Goal: Information Seeking & Learning: Check status

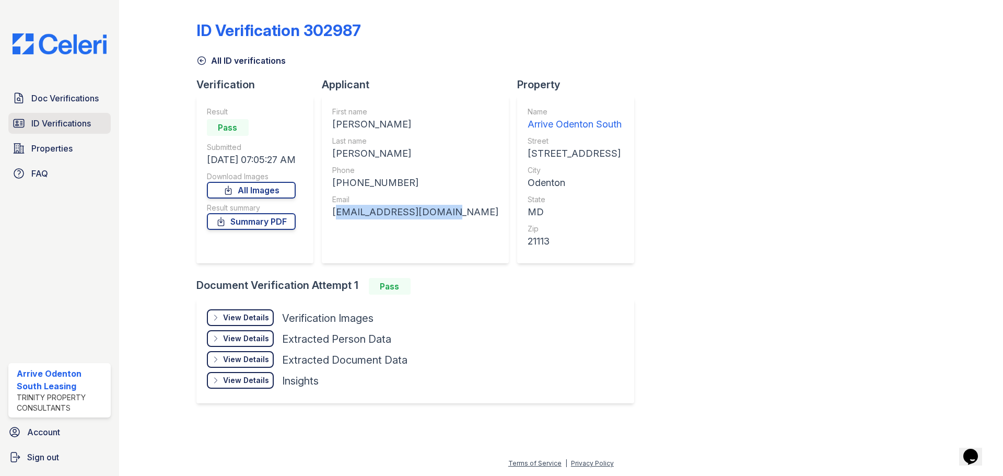
click at [54, 127] on span "ID Verifications" at bounding box center [61, 123] width 60 height 13
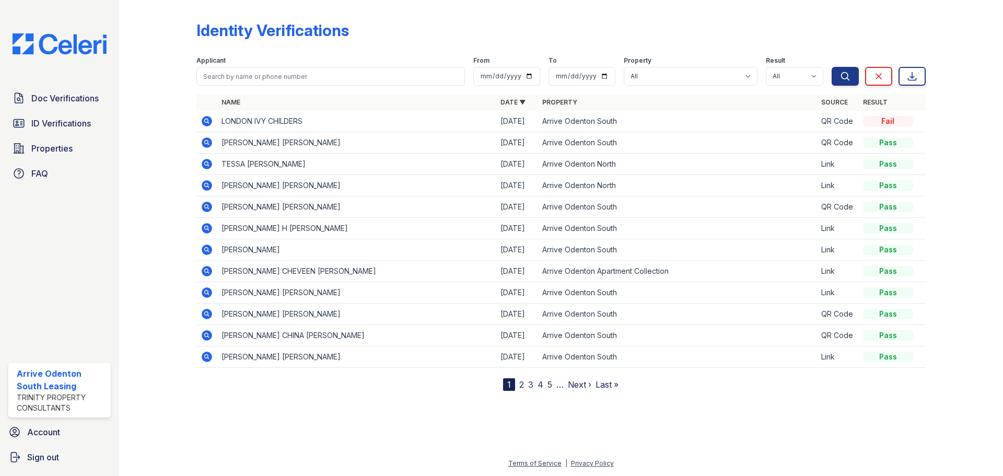
click at [210, 356] on icon at bounding box center [207, 356] width 10 height 10
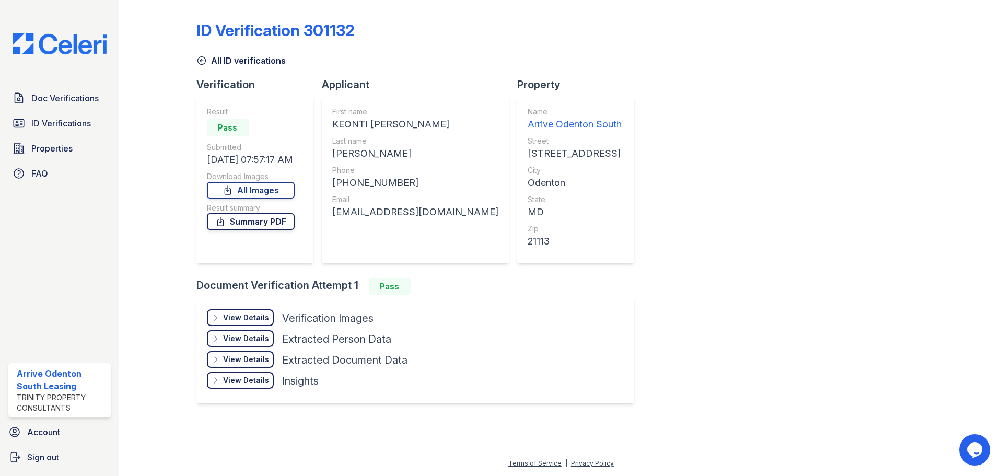
click at [260, 218] on link "Summary PDF" at bounding box center [251, 221] width 88 height 17
click at [53, 129] on span "ID Verifications" at bounding box center [61, 123] width 60 height 13
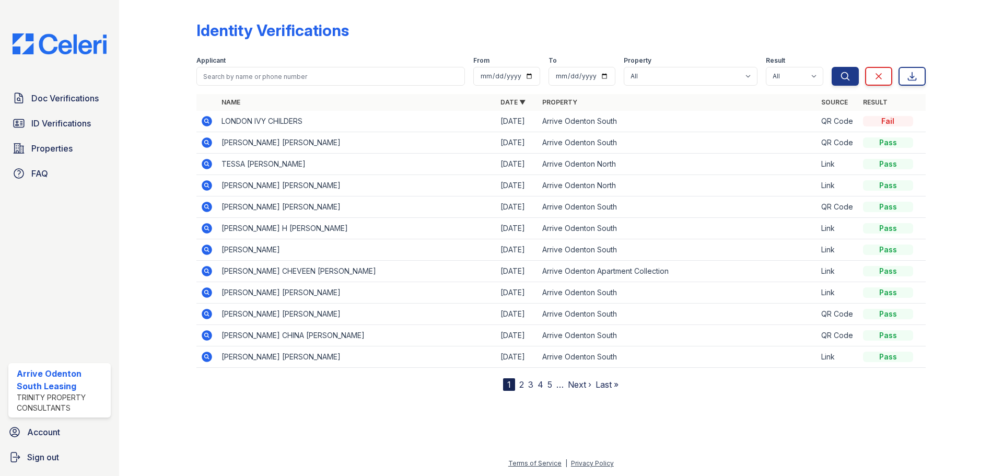
click at [67, 92] on span "Doc Verifications" at bounding box center [64, 98] width 67 height 13
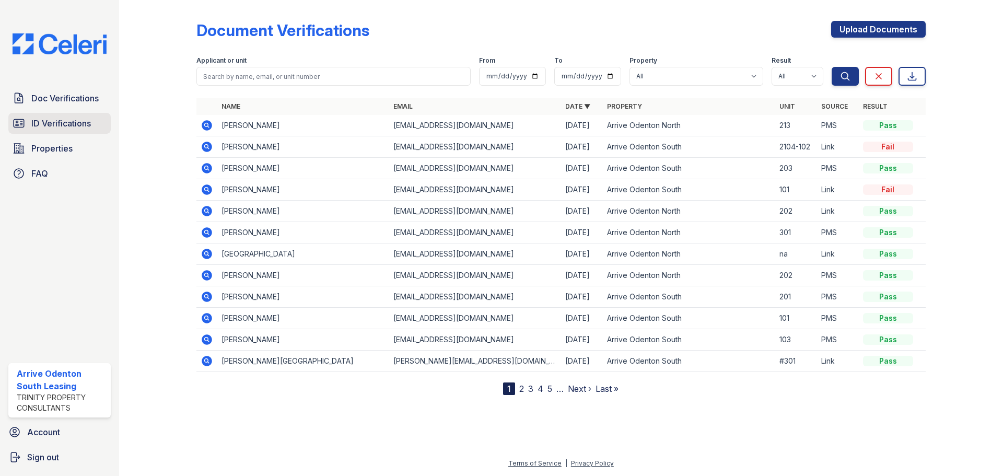
click at [44, 123] on span "ID Verifications" at bounding box center [61, 123] width 60 height 13
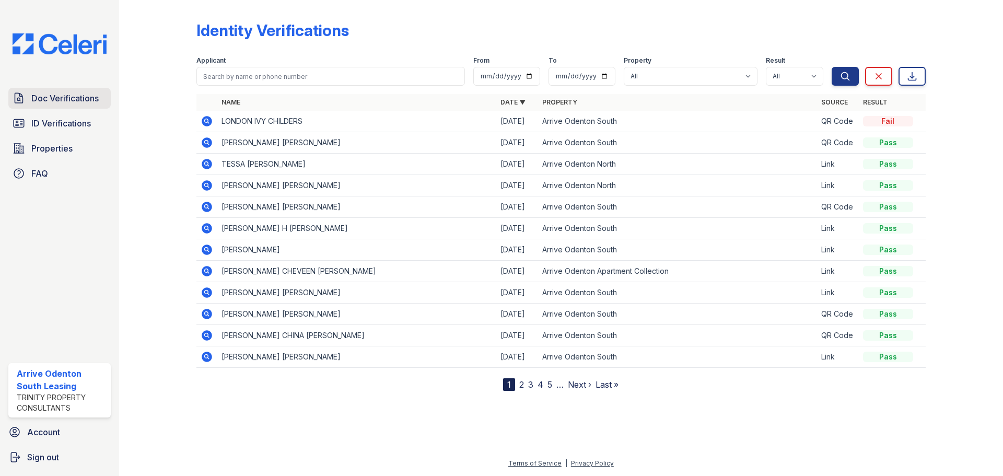
click at [70, 100] on span "Doc Verifications" at bounding box center [64, 98] width 67 height 13
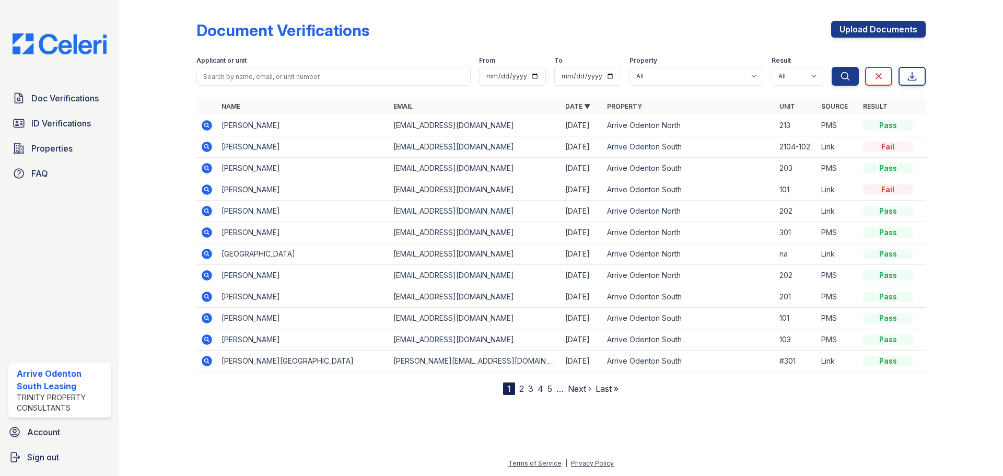
click at [207, 123] on icon at bounding box center [207, 125] width 10 height 10
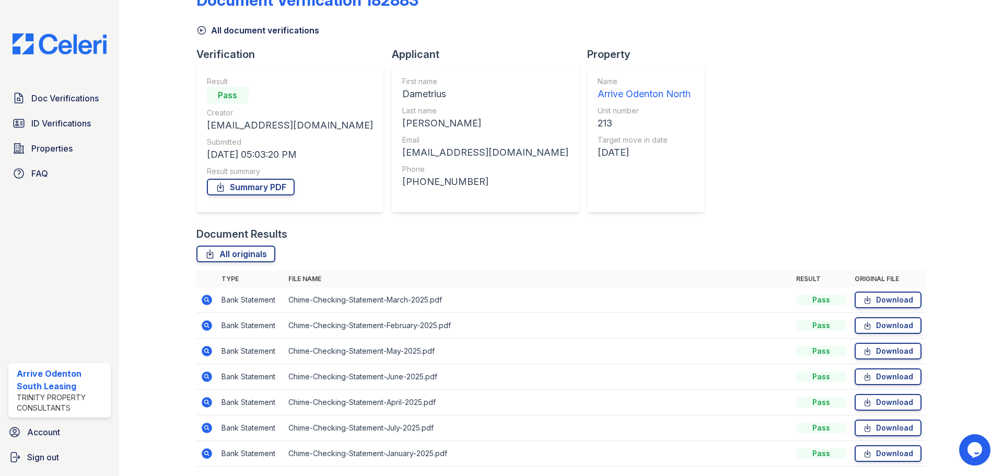
scroll to position [15, 0]
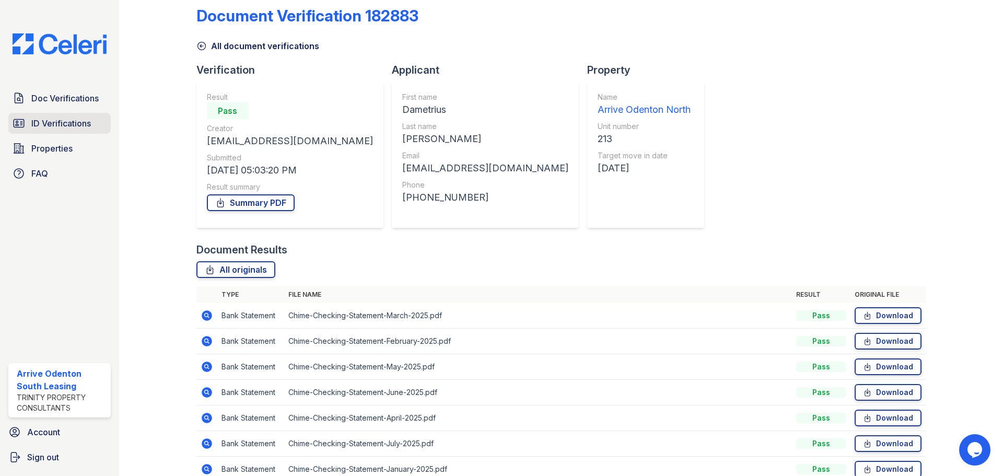
click at [65, 117] on span "ID Verifications" at bounding box center [61, 123] width 60 height 13
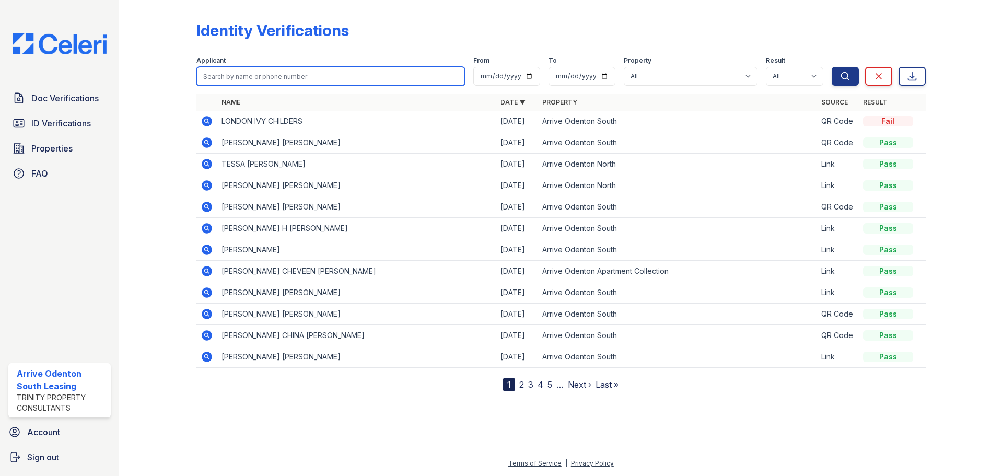
click at [272, 70] on input "search" at bounding box center [330, 76] width 268 height 19
click at [521, 383] on link "2" at bounding box center [521, 384] width 5 height 10
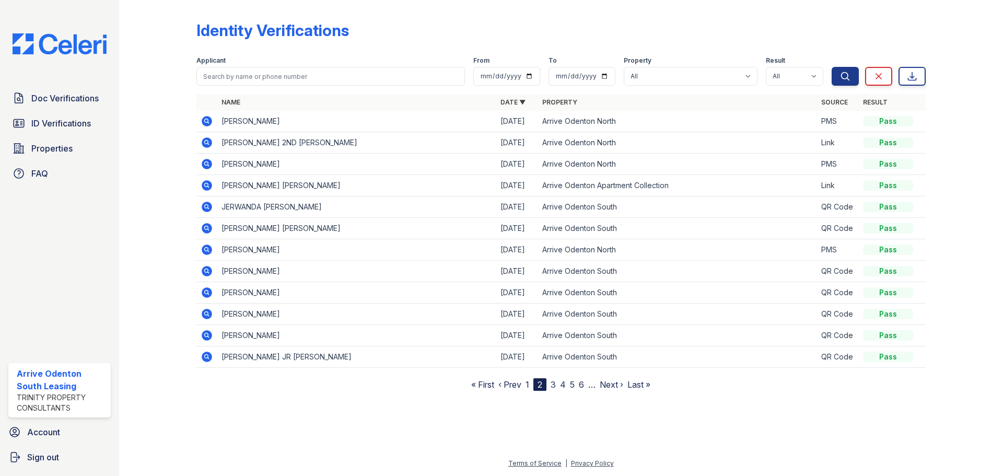
click at [526, 383] on link "1" at bounding box center [527, 384] width 4 height 10
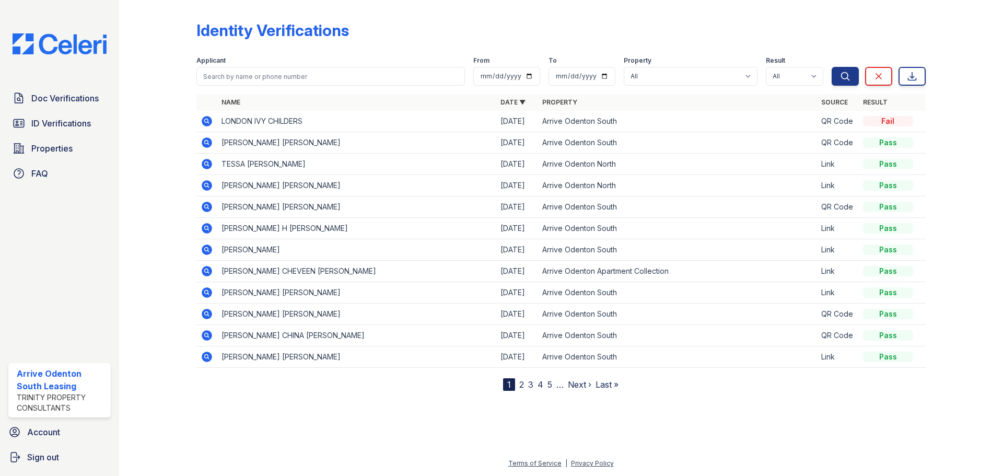
click at [521, 383] on link "2" at bounding box center [521, 384] width 5 height 10
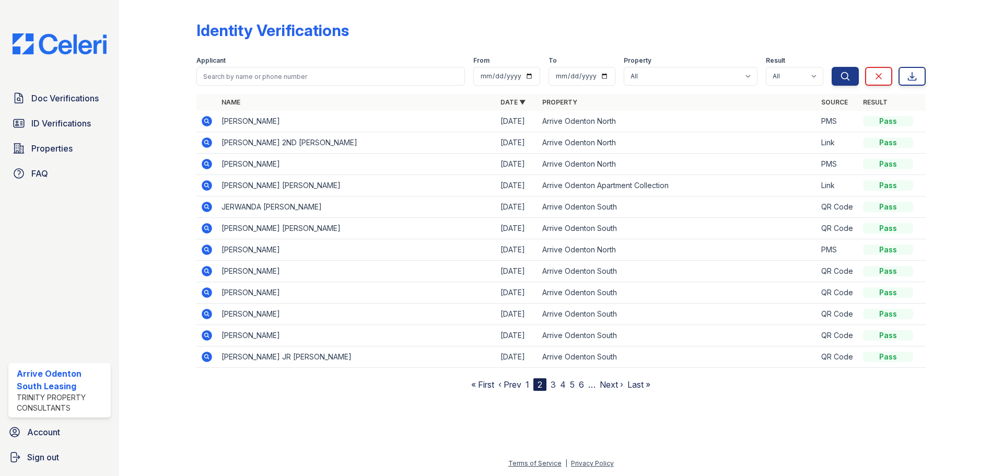
click at [555, 383] on link "3" at bounding box center [552, 384] width 5 height 10
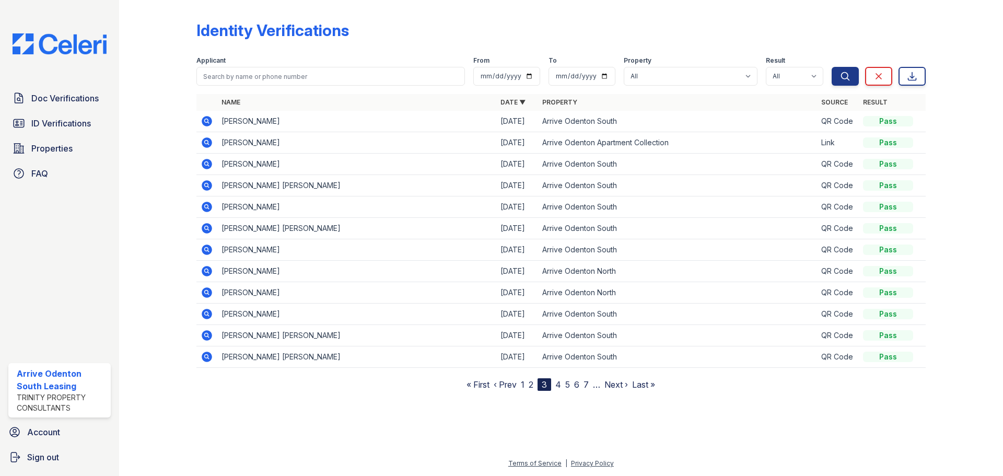
click at [522, 383] on link "1" at bounding box center [523, 384] width 4 height 10
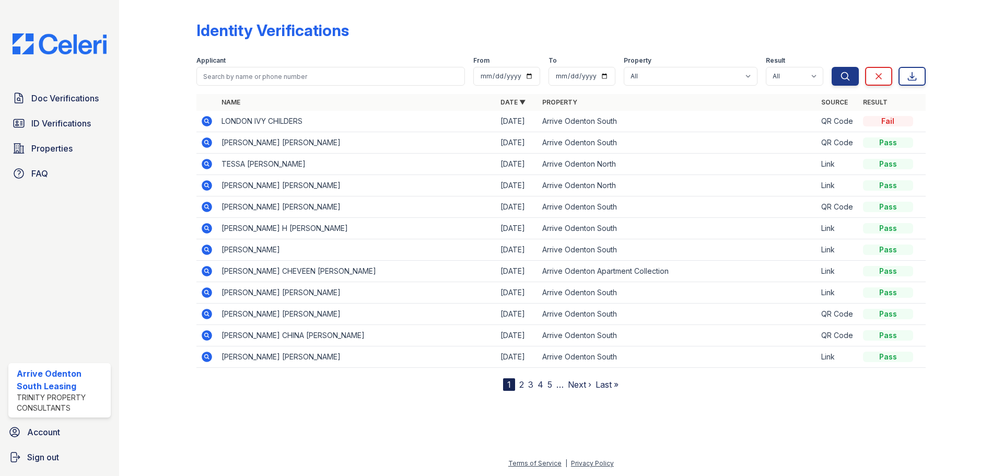
click at [522, 383] on link "2" at bounding box center [521, 384] width 5 height 10
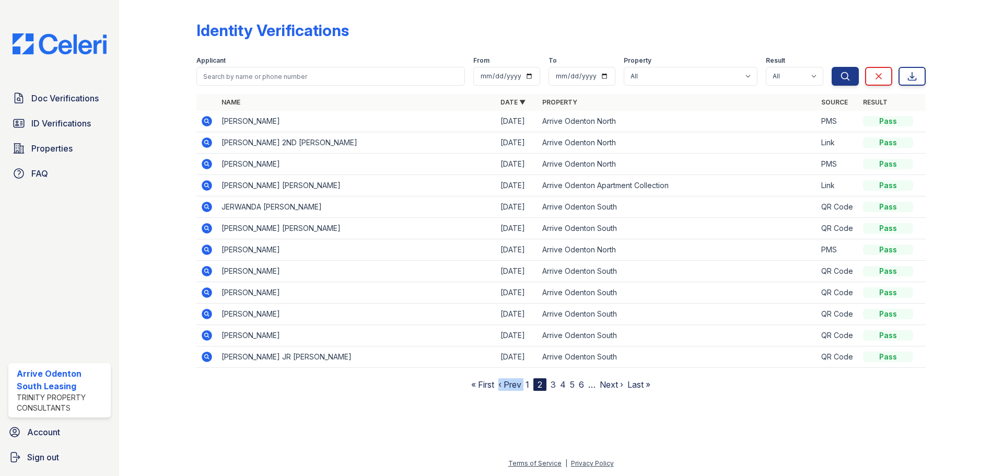
click at [522, 383] on nav "« First ‹ Prev 1 2 3 4 5 6 … Next › Last »" at bounding box center [560, 384] width 179 height 13
click at [521, 402] on div "Identity Verifications Filter Applicant From To Property All Arrive Odenton Apa…" at bounding box center [561, 203] width 850 height 407
click at [529, 388] on nav "« First ‹ Prev 1 2 3 4 5 6 … Next › Last »" at bounding box center [560, 384] width 179 height 13
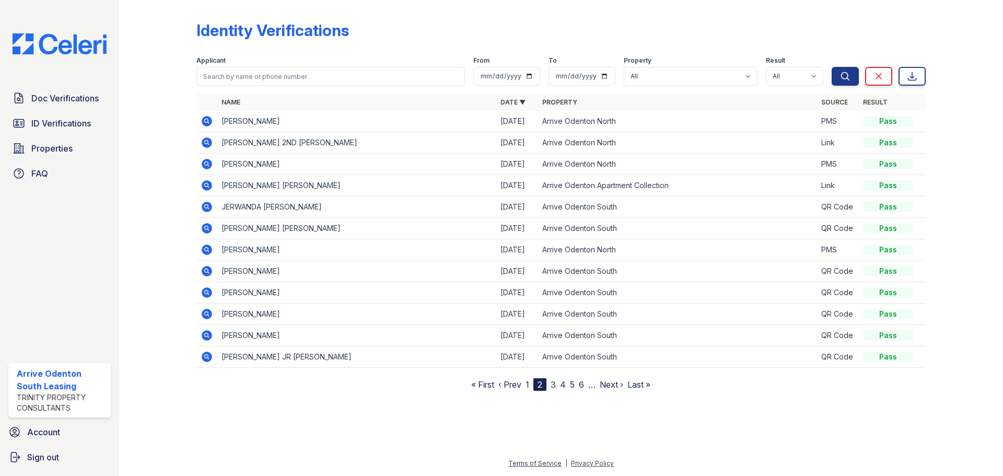
click at [529, 385] on link "1" at bounding box center [527, 384] width 4 height 10
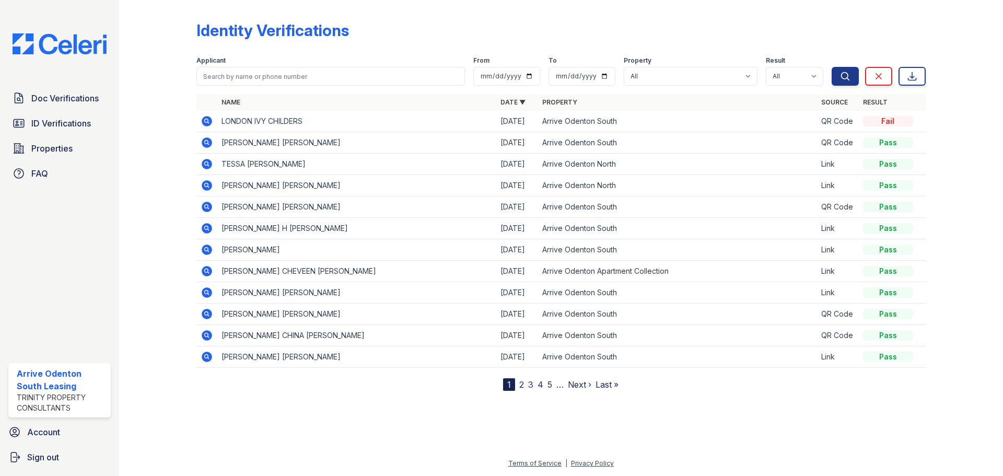
click at [509, 386] on div "1" at bounding box center [509, 384] width 12 height 13
click at [58, 107] on link "Doc Verifications" at bounding box center [59, 98] width 102 height 21
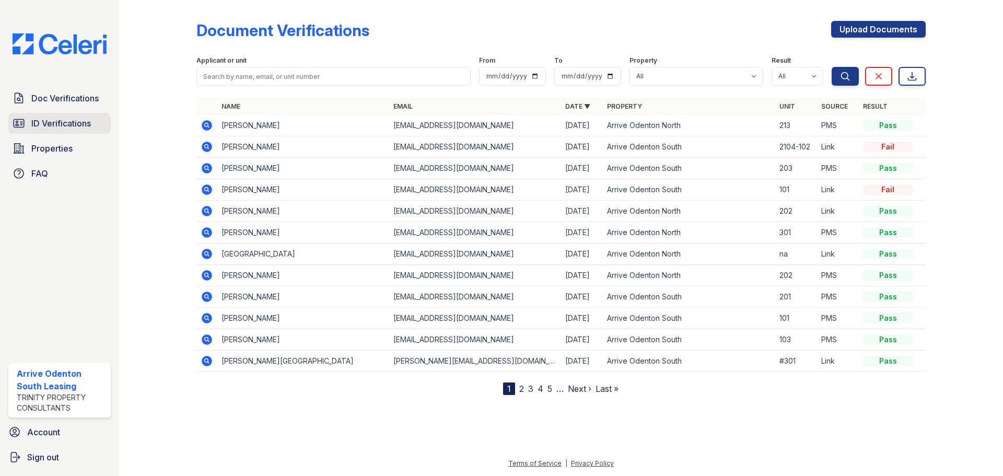
click at [79, 121] on span "ID Verifications" at bounding box center [61, 123] width 60 height 13
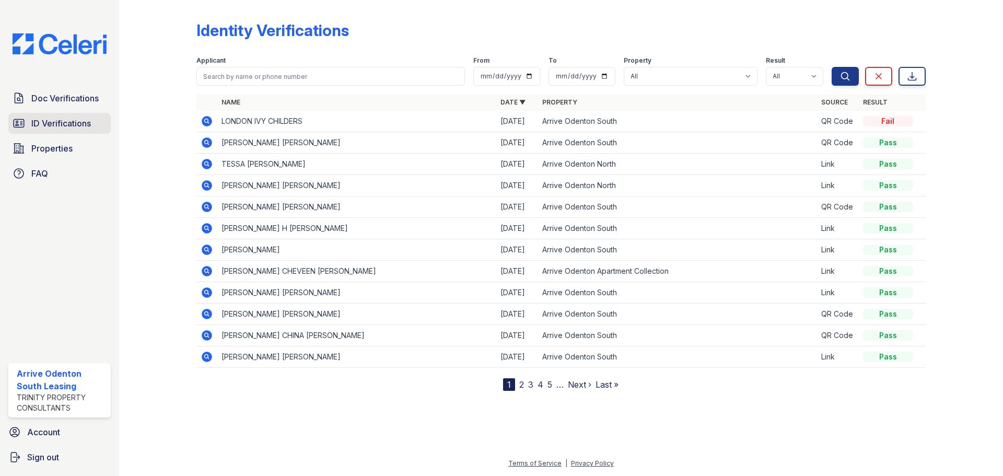
click at [62, 123] on span "ID Verifications" at bounding box center [61, 123] width 60 height 13
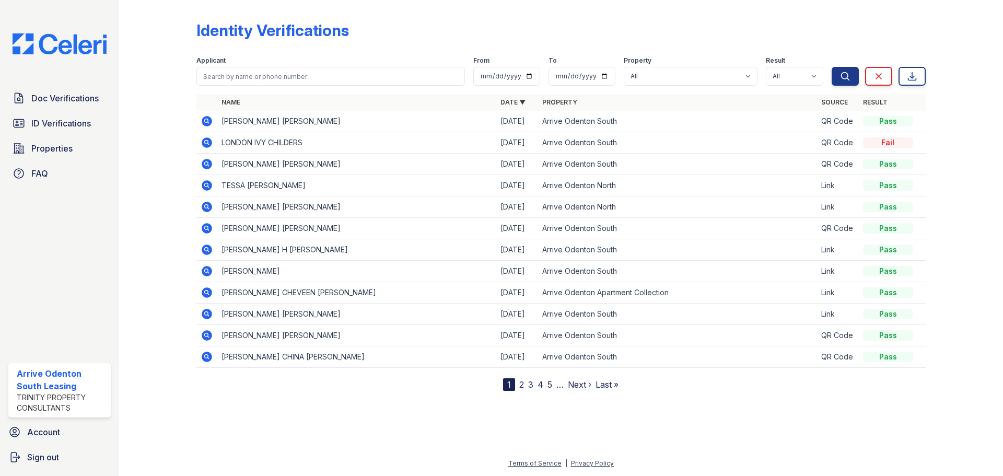
click at [62, 122] on span "ID Verifications" at bounding box center [61, 123] width 60 height 13
click at [300, 74] on input "search" at bounding box center [330, 76] width 268 height 19
type input "dametrius"
click at [831, 67] on button "Search" at bounding box center [844, 76] width 27 height 19
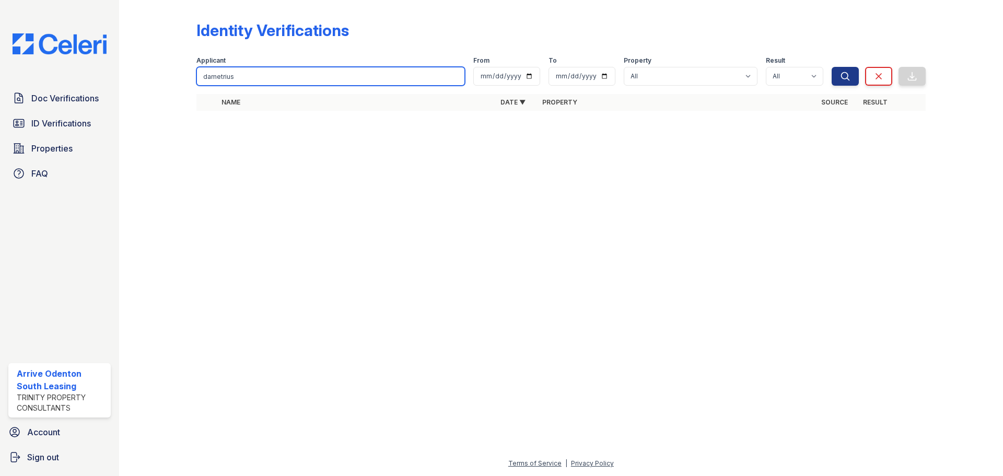
drag, startPoint x: 290, startPoint y: 80, endPoint x: 226, endPoint y: 75, distance: 63.9
click at [226, 75] on input "dametrius" at bounding box center [330, 76] width 268 height 19
type input "usdametri"
drag, startPoint x: 245, startPoint y: 78, endPoint x: 196, endPoint y: 75, distance: 49.2
click at [196, 75] on input "usdametri" at bounding box center [330, 76] width 268 height 19
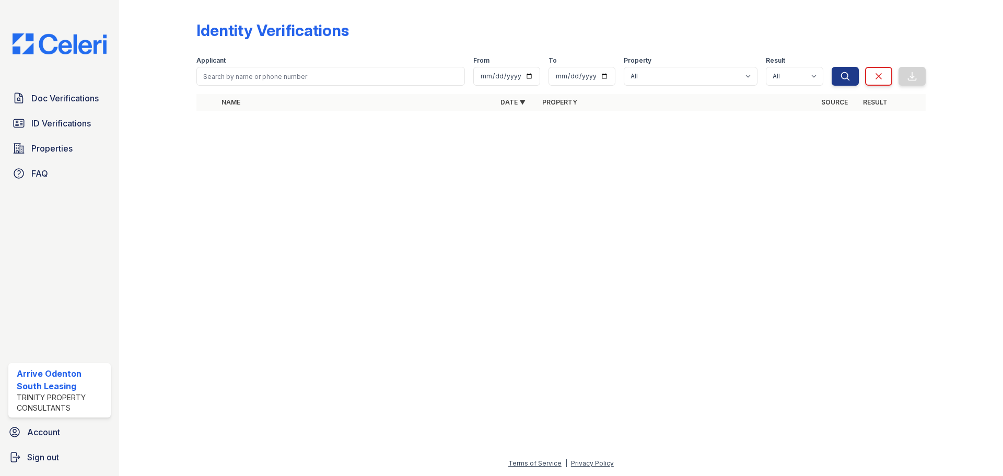
click at [281, 193] on div at bounding box center [561, 297] width 850 height 319
click at [49, 134] on div "Doc Verifications ID Verifications Properties FAQ" at bounding box center [59, 136] width 111 height 96
click at [54, 122] on span "ID Verifications" at bounding box center [61, 123] width 60 height 13
